Goal: Task Accomplishment & Management: Use online tool/utility

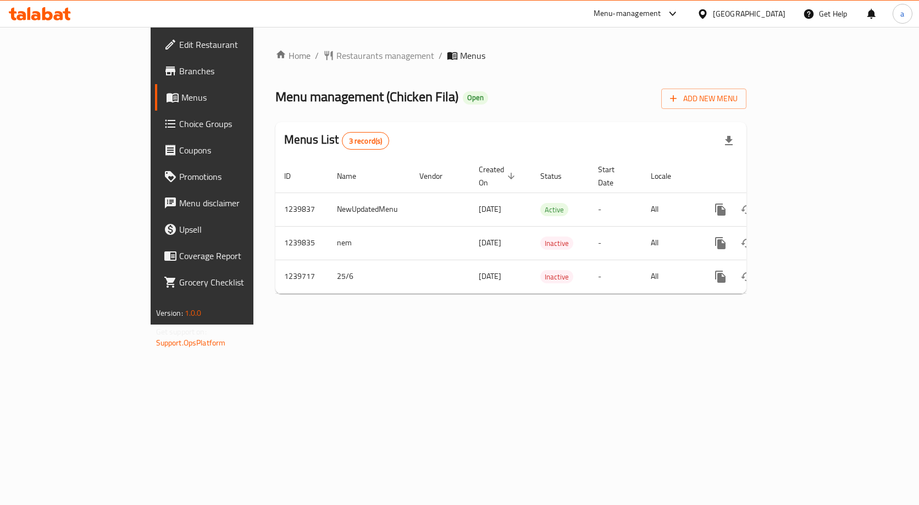
click at [179, 122] on span "Choice Groups" at bounding box center [237, 123] width 116 height 13
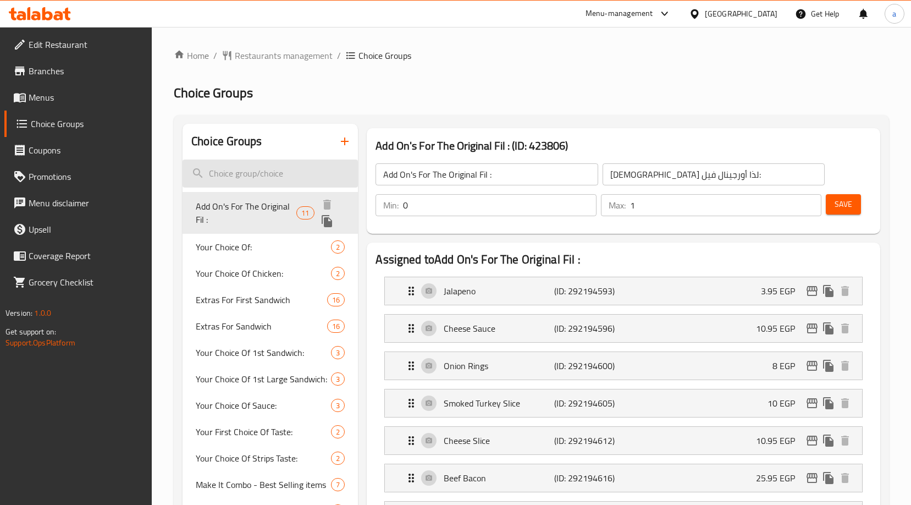
click at [252, 173] on input "search" at bounding box center [270, 173] width 175 height 28
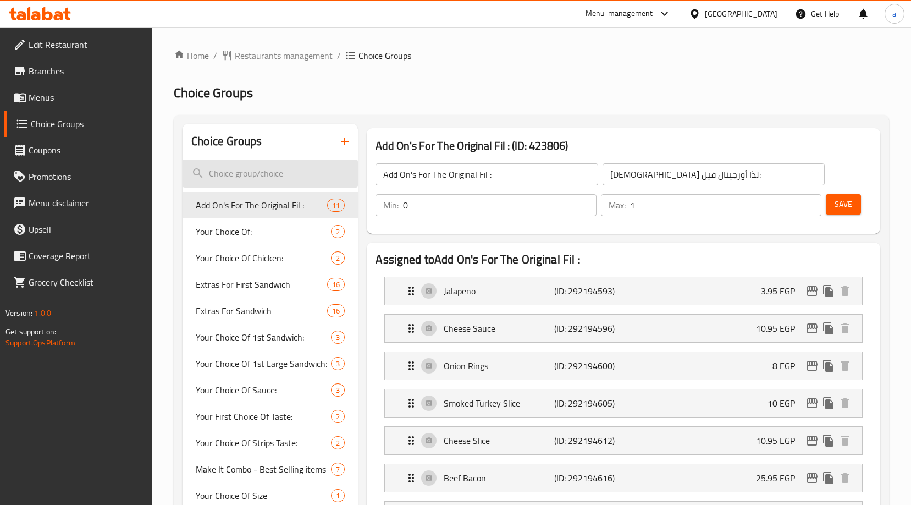
paste input "Extras For 2nd Large Sandwich"
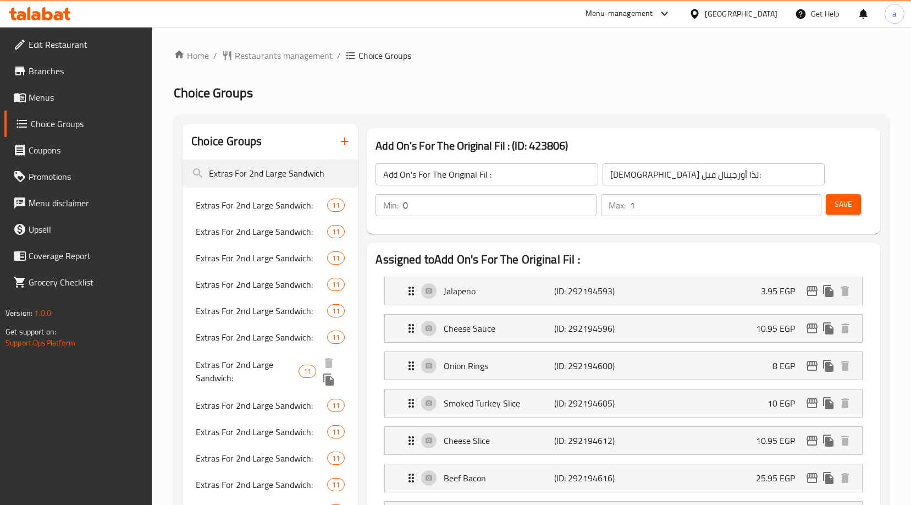
type input "Extras For 2nd Large Sandwich"
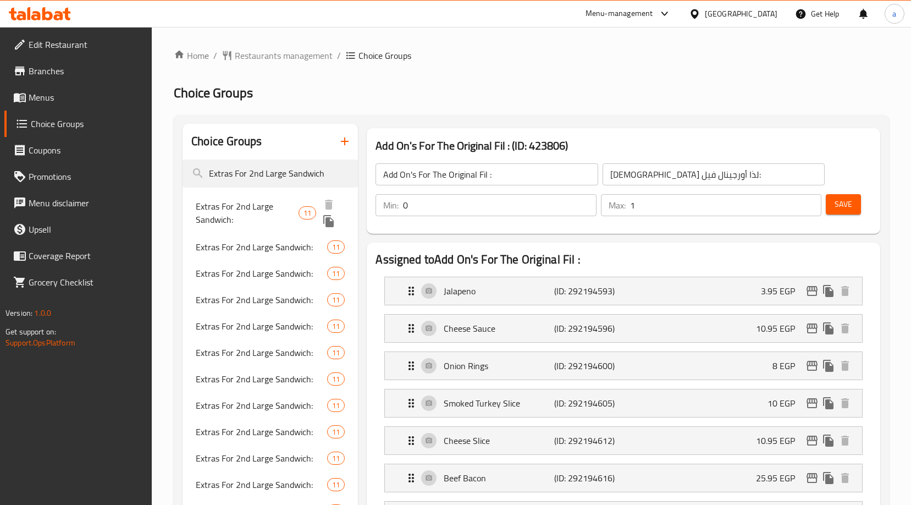
click at [254, 211] on span "Extras For 2nd Large Sandwich:" at bounding box center [247, 213] width 102 height 26
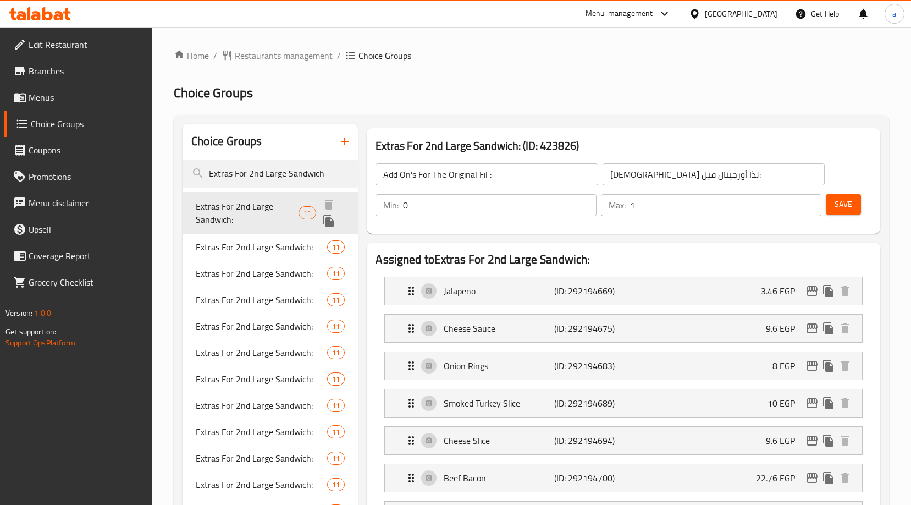
type input "Extras For 2nd Large Sandwich:"
type input "إضافات للساندوتش الكبير الثاني:"
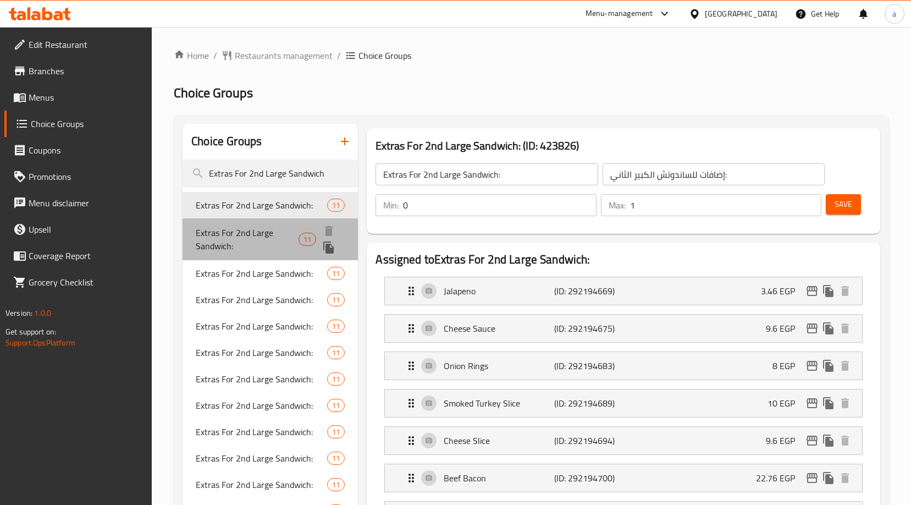
click at [255, 241] on span "Extras For 2nd Large Sandwich:" at bounding box center [247, 239] width 102 height 26
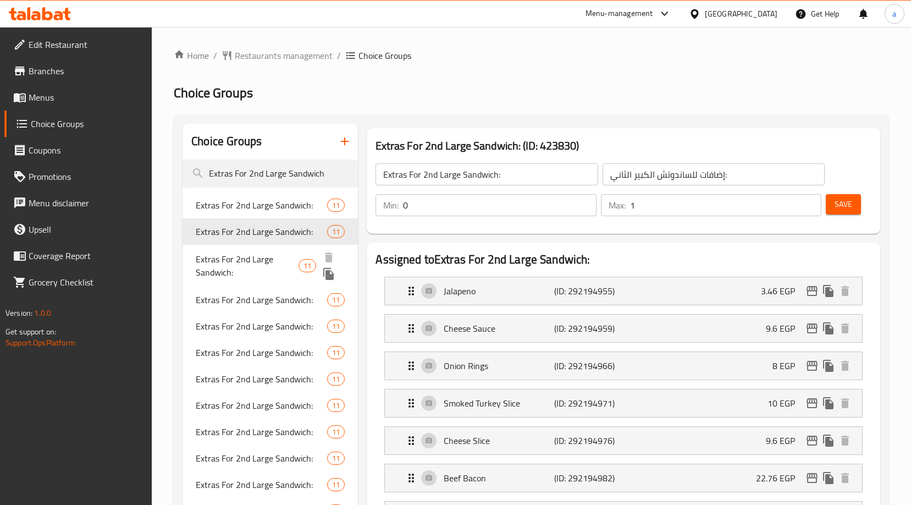
click at [257, 269] on span "Extras For 2nd Large Sandwich:" at bounding box center [247, 265] width 102 height 26
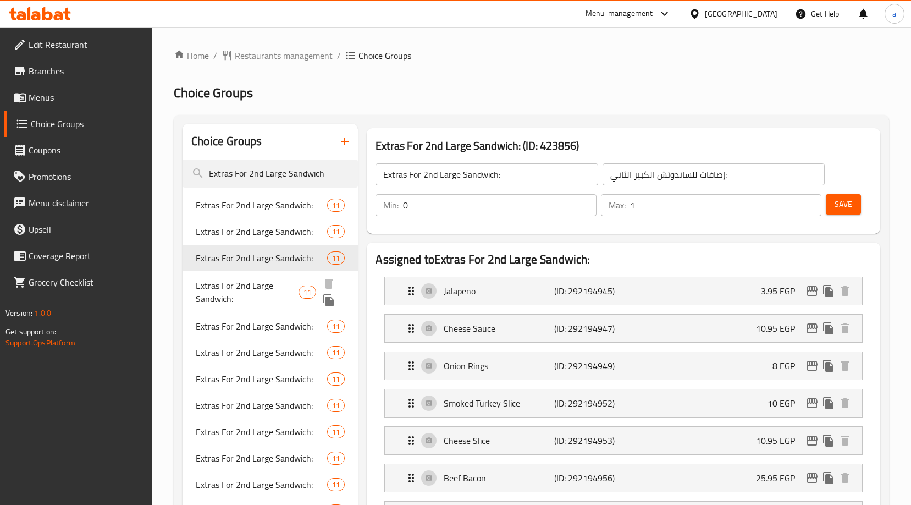
click at [260, 297] on span "Extras For 2nd Large Sandwich:" at bounding box center [247, 292] width 102 height 26
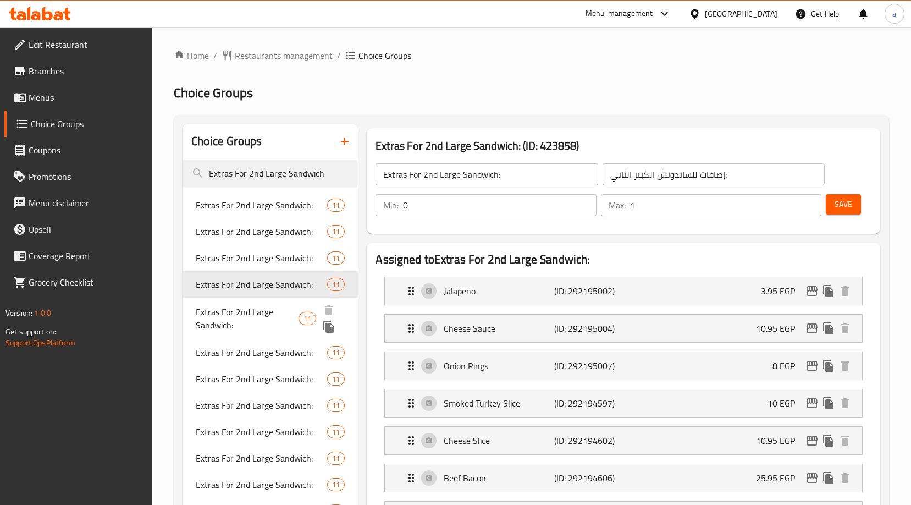
click at [252, 311] on span "Extras For 2nd Large Sandwich:" at bounding box center [247, 318] width 102 height 26
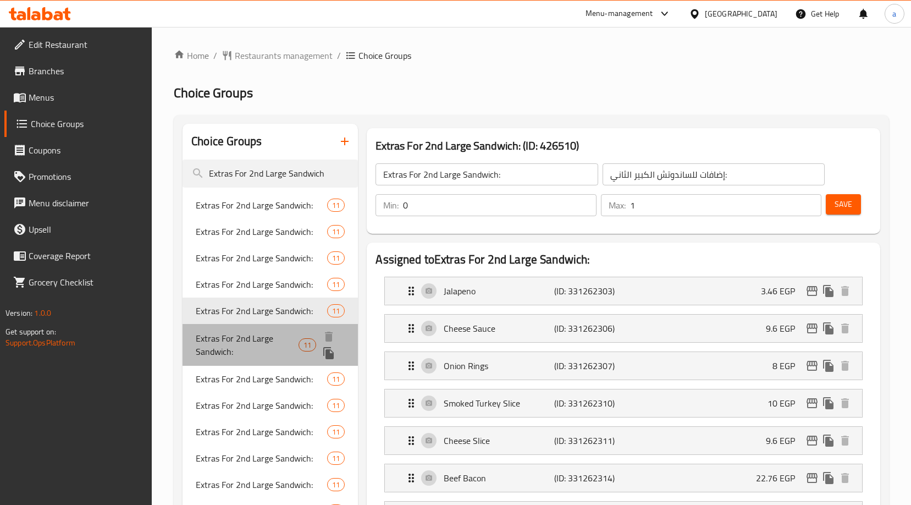
click at [256, 363] on div "Extras For 2nd Large Sandwich: 11" at bounding box center [270, 345] width 175 height 42
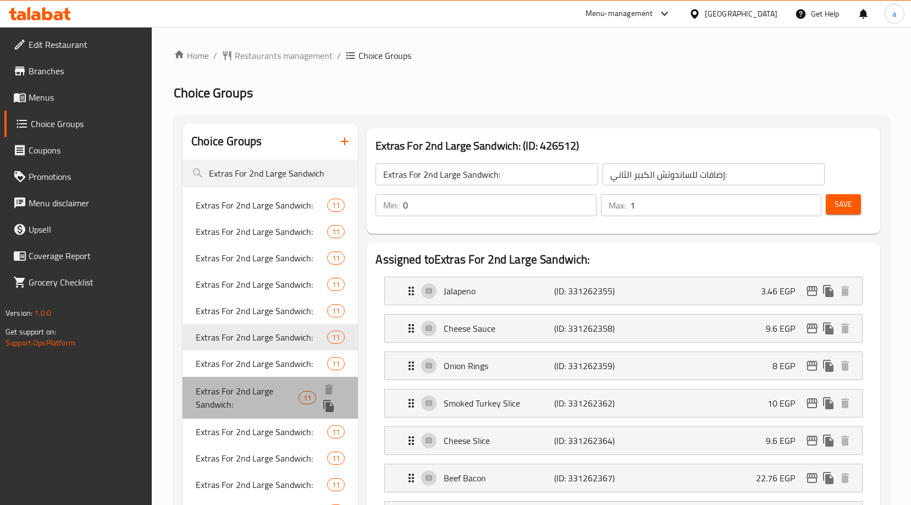
click at [260, 406] on span "Extras For 2nd Large Sandwich:" at bounding box center [247, 397] width 102 height 26
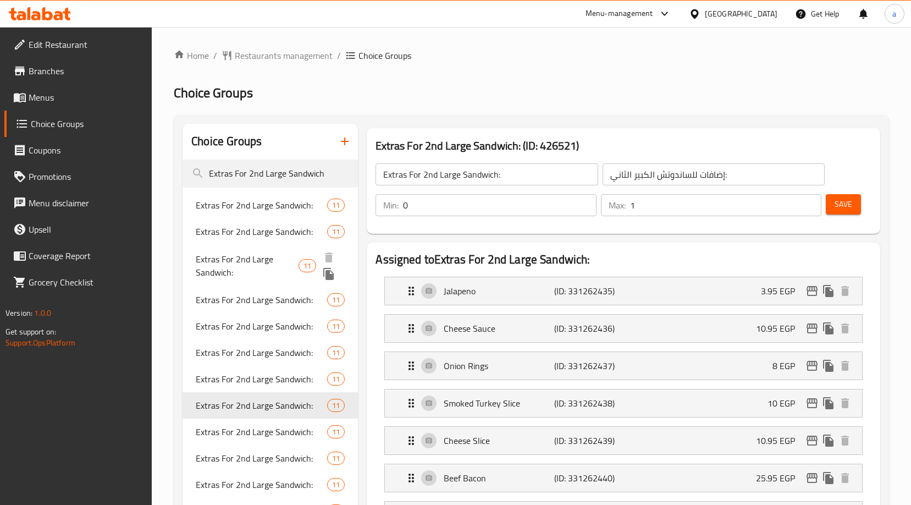
scroll to position [220, 0]
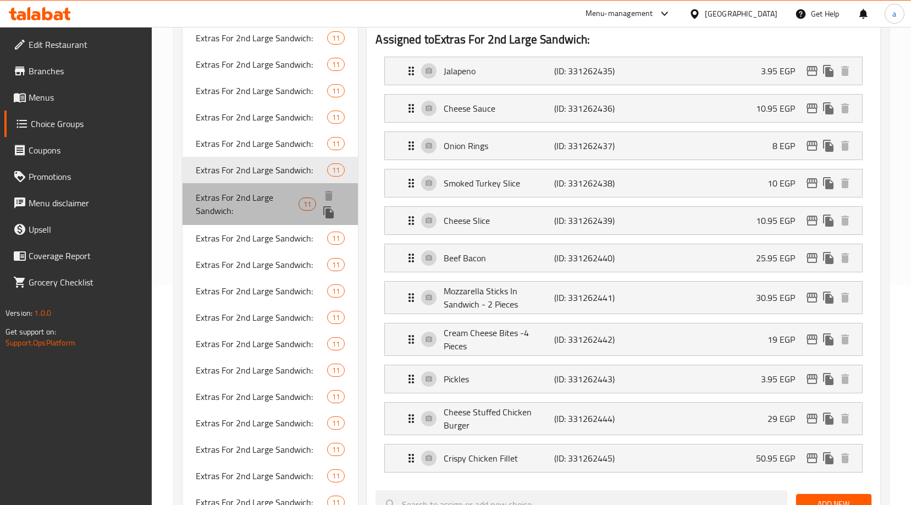
click at [256, 195] on span "Extras For 2nd Large Sandwich:" at bounding box center [247, 204] width 102 height 26
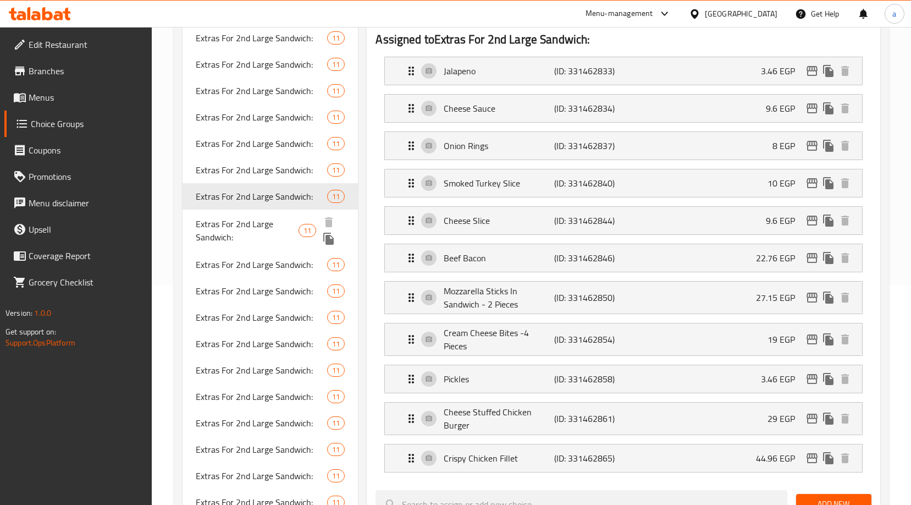
click at [231, 229] on span "Extras For 2nd Large Sandwich:" at bounding box center [247, 230] width 102 height 26
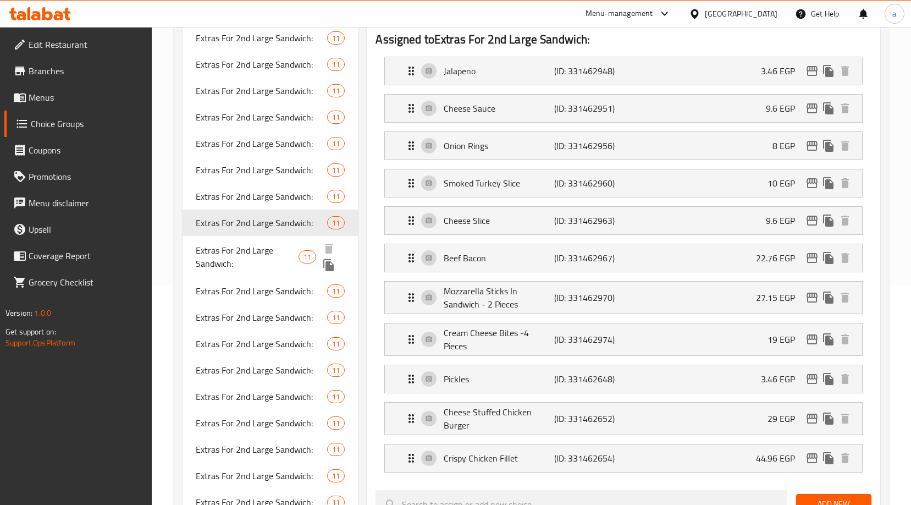
click at [246, 267] on span "Extras For 2nd Large Sandwich:" at bounding box center [247, 257] width 102 height 26
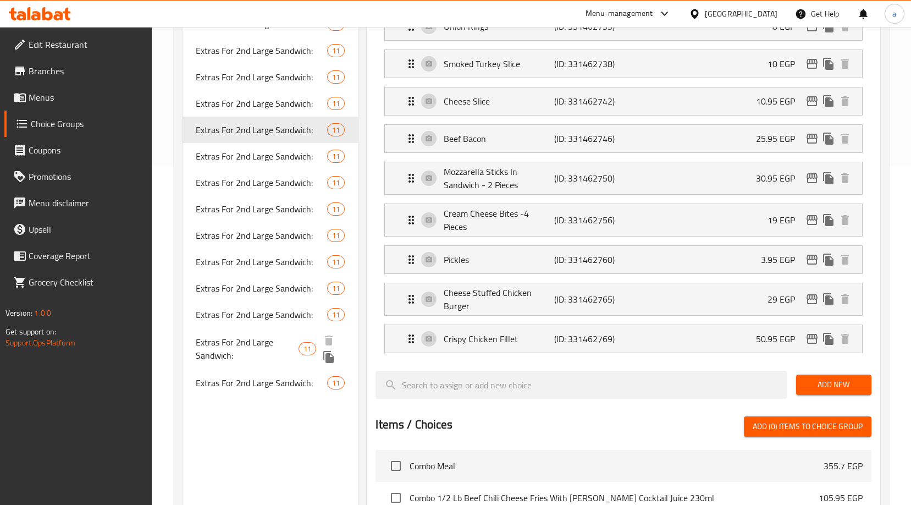
scroll to position [370, 0]
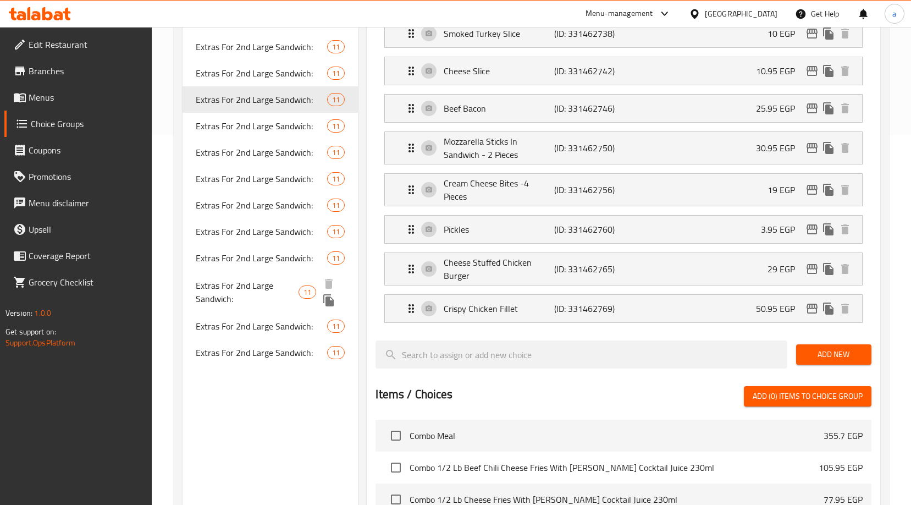
click at [251, 293] on span "Extras For 2nd Large Sandwich:" at bounding box center [247, 292] width 102 height 26
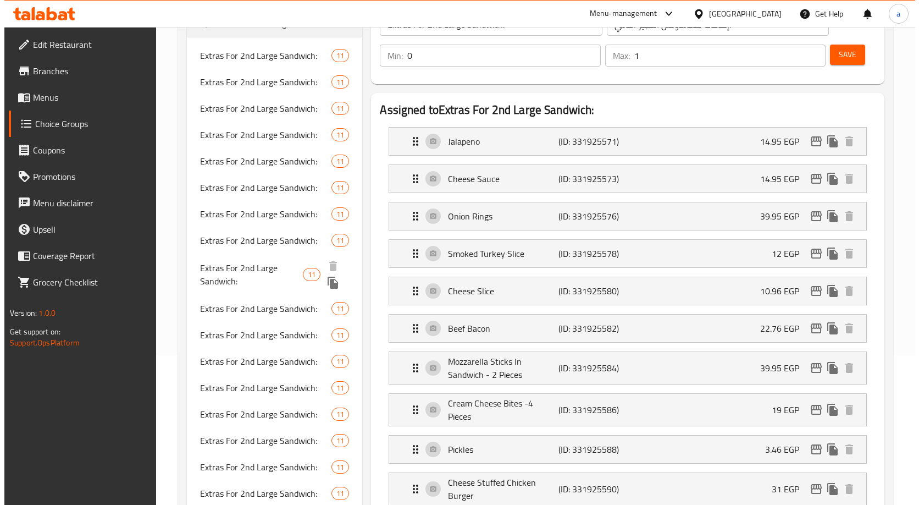
scroll to position [0, 0]
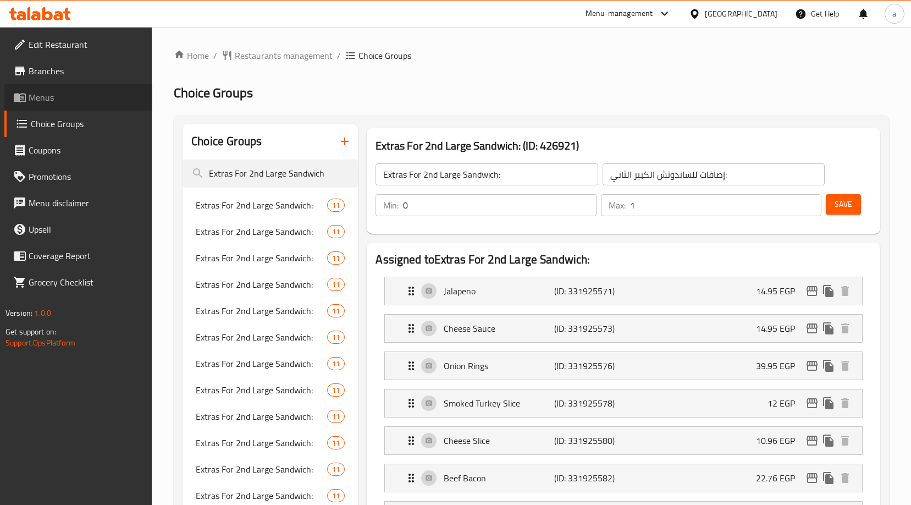
click at [16, 92] on icon at bounding box center [19, 97] width 13 height 13
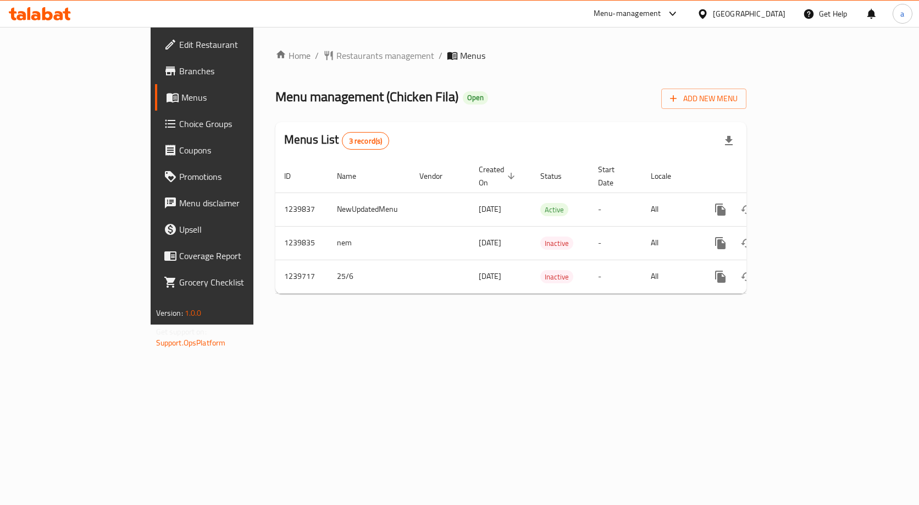
click at [155, 80] on link "Branches" at bounding box center [229, 71] width 149 height 26
